Goal: Information Seeking & Learning: Find specific fact

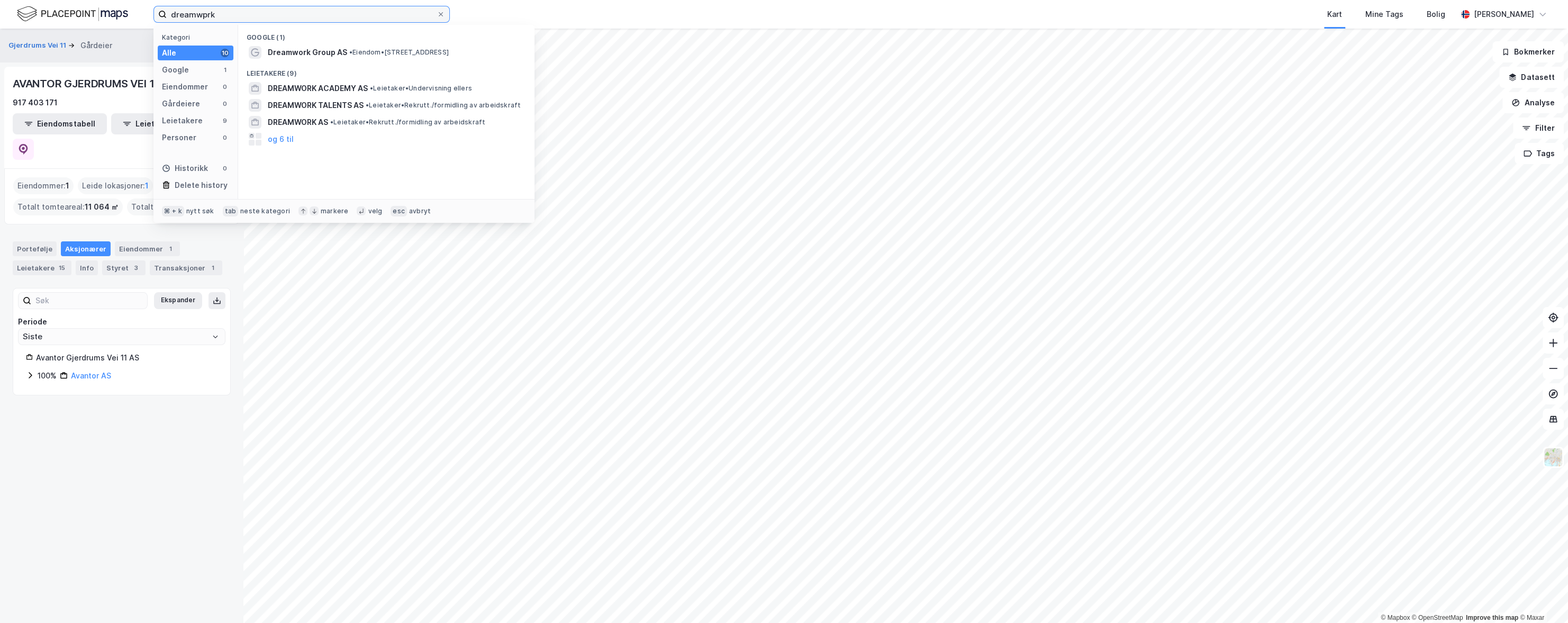
click at [191, 10] on input "dreamwprk" at bounding box center [301, 14] width 270 height 16
click at [191, 9] on input "dreamwprk" at bounding box center [301, 14] width 270 height 16
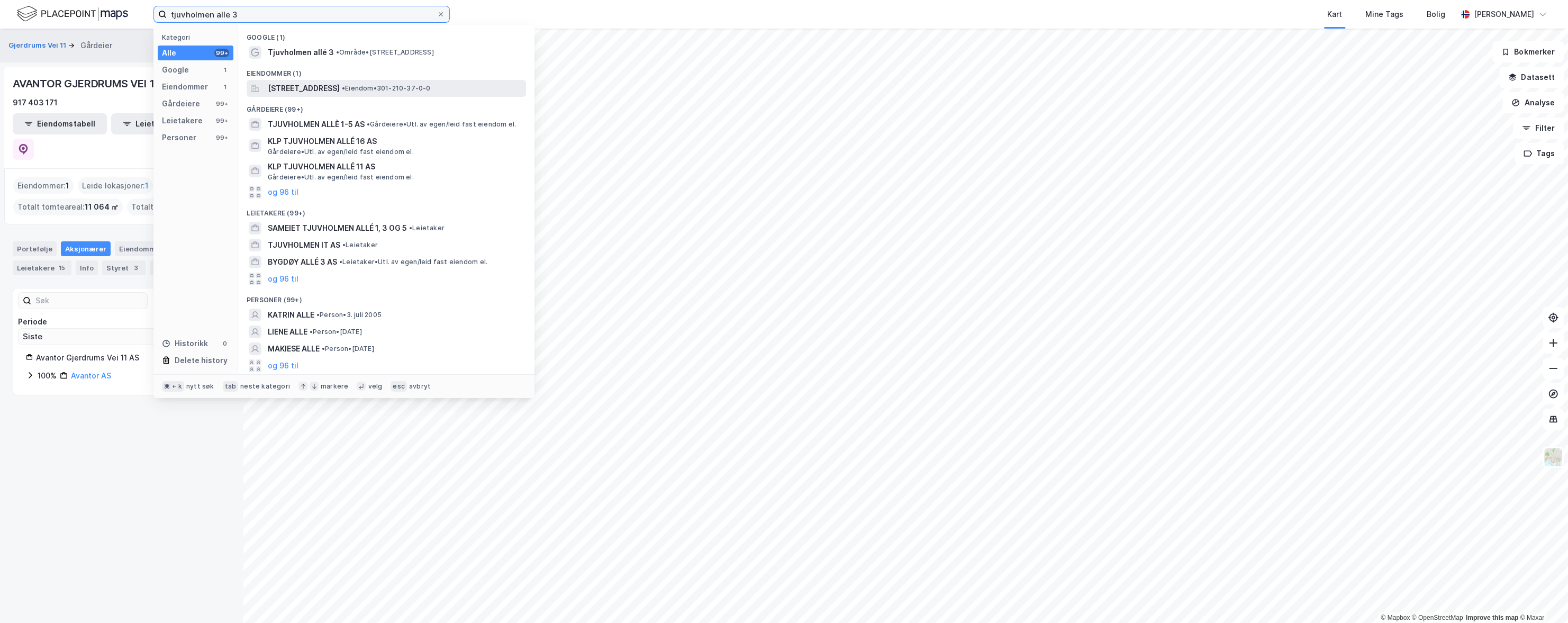
type input "tjuvholmen alle 3"
click at [305, 89] on span "[STREET_ADDRESS]" at bounding box center [303, 88] width 72 height 12
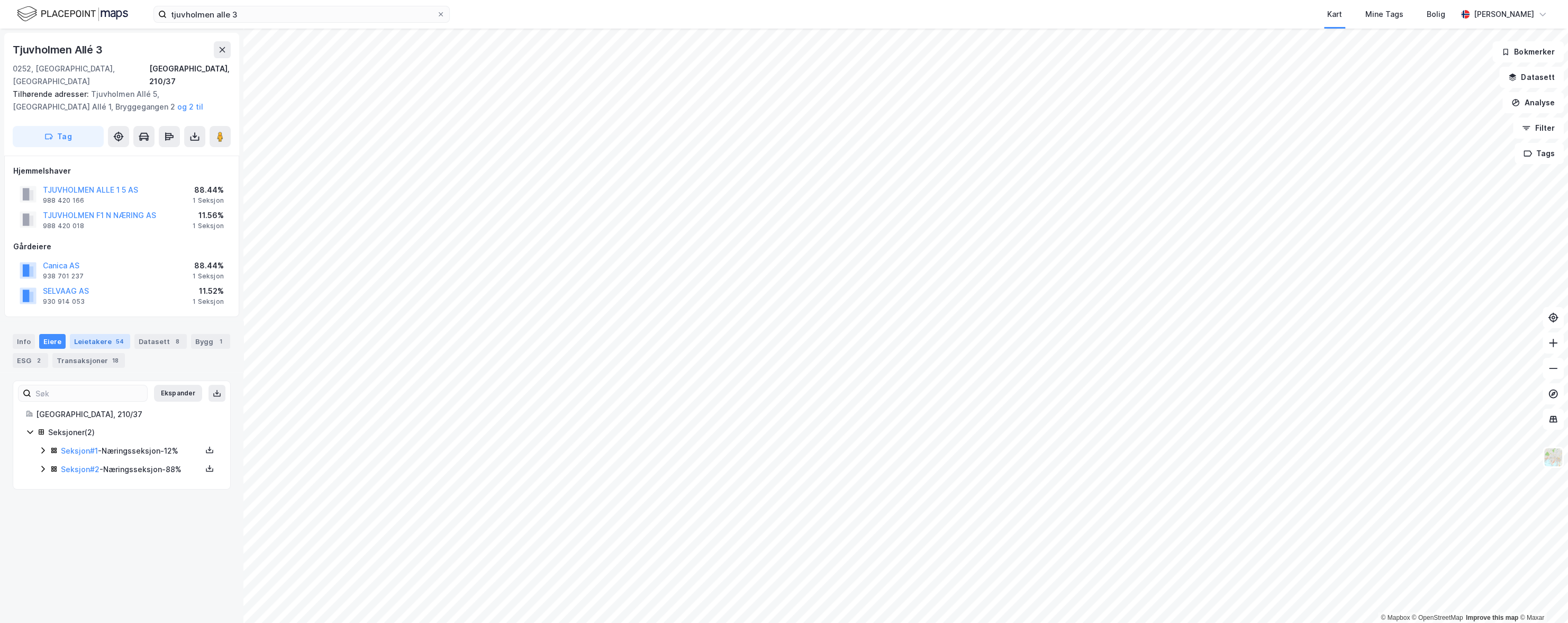
drag, startPoint x: 92, startPoint y: 329, endPoint x: 99, endPoint y: 330, distance: 7.1
click at [92, 334] on div "Leietakere 54" at bounding box center [100, 341] width 60 height 15
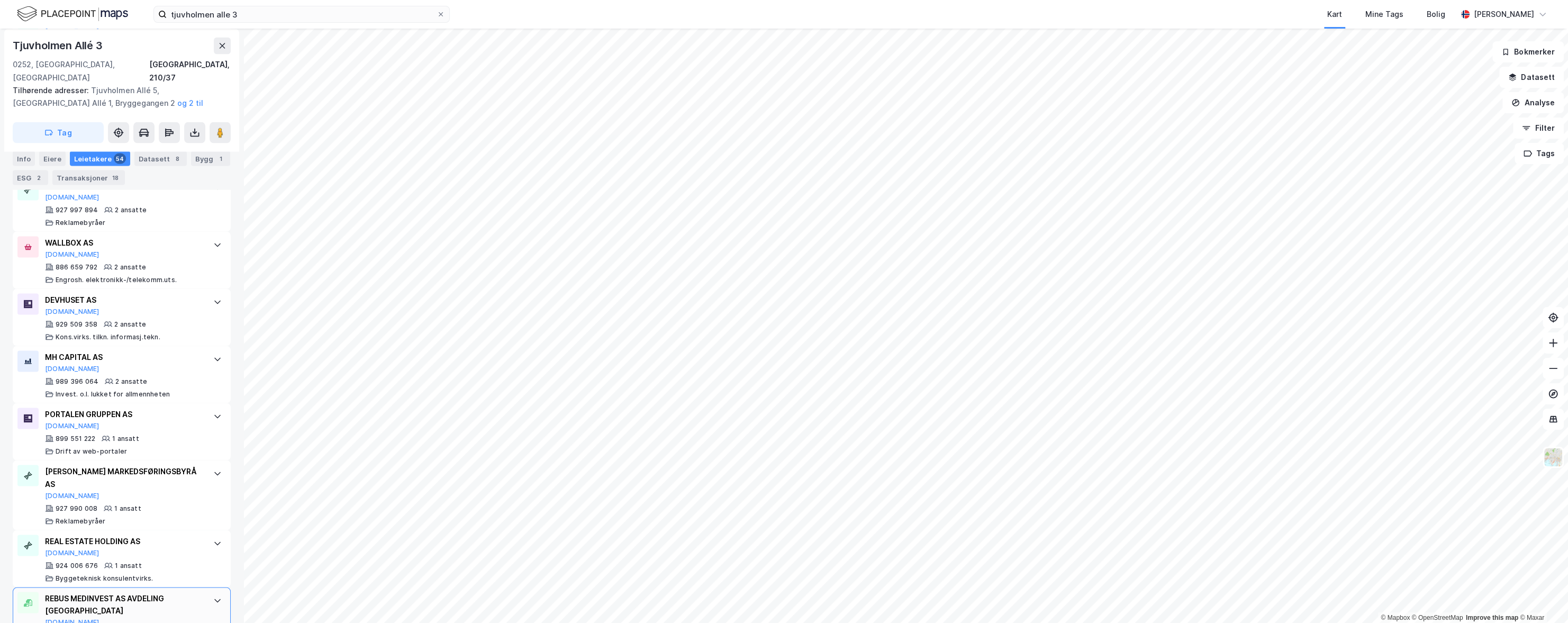
scroll to position [2793, 0]
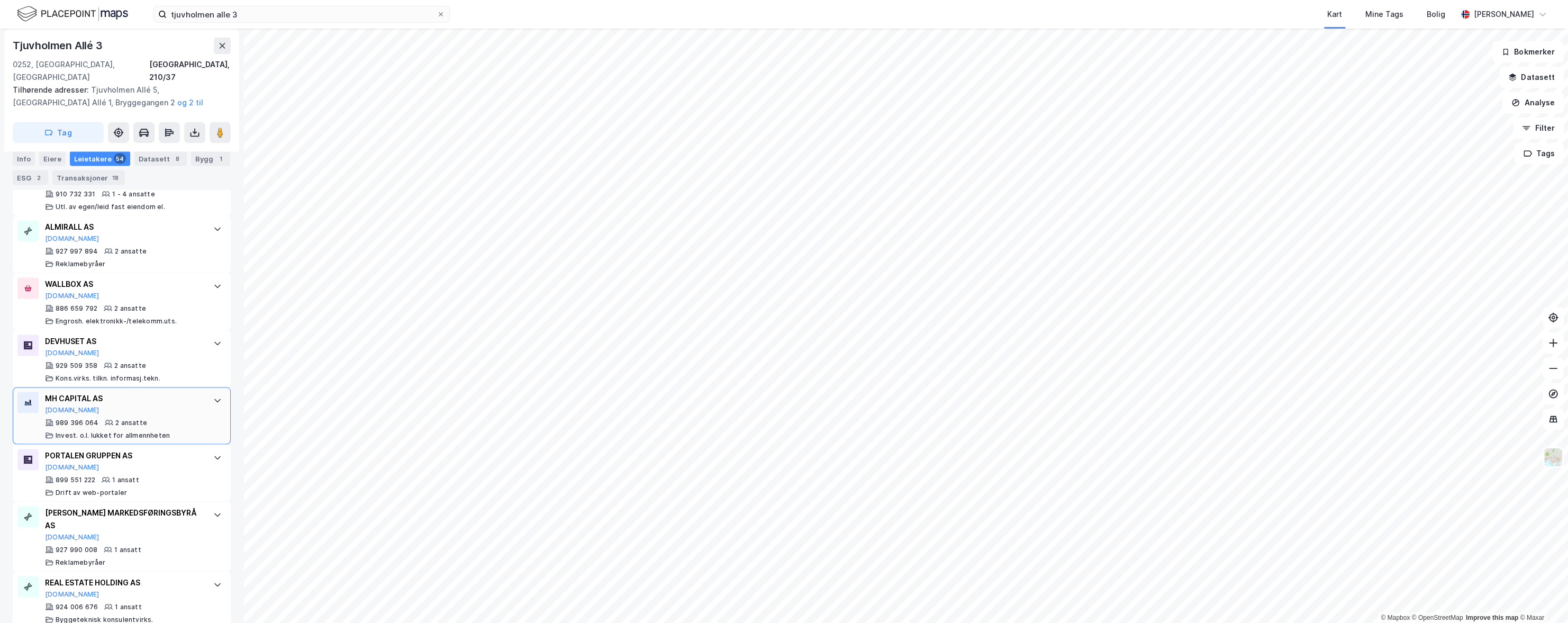
click at [164, 403] on div "MH CAPITAL AS [DOMAIN_NAME] 989 396 064 2 ansatte Invest. o.l. lukket for allme…" at bounding box center [123, 416] width 158 height 48
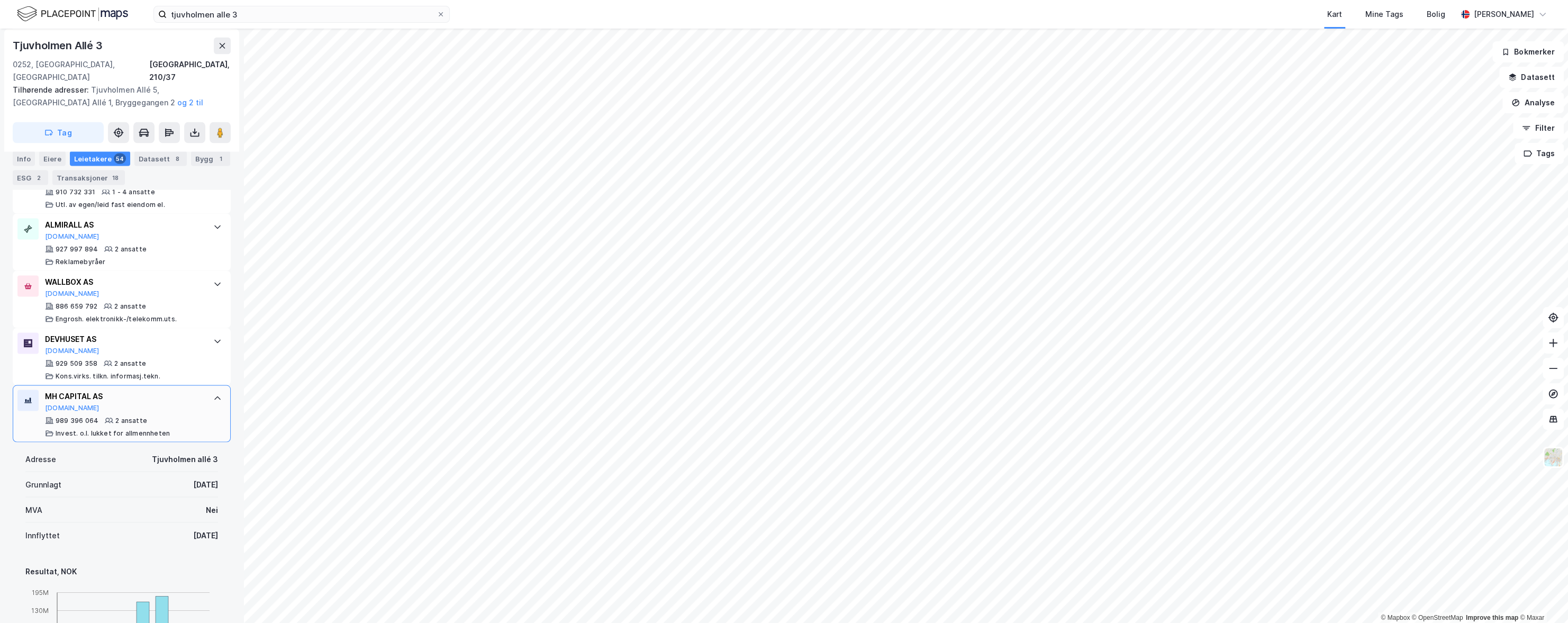
scroll to position [2796, 0]
click at [164, 415] on div "989 396 064 2 ansatte Invest. o.l. lukket for allmennheten" at bounding box center [123, 426] width 158 height 21
